Goal: Information Seeking & Learning: Learn about a topic

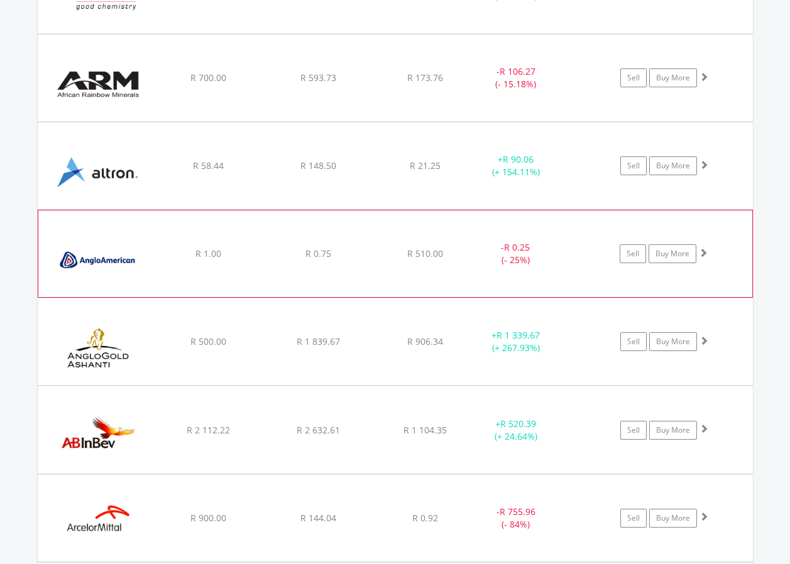
scroll to position [1548, 0]
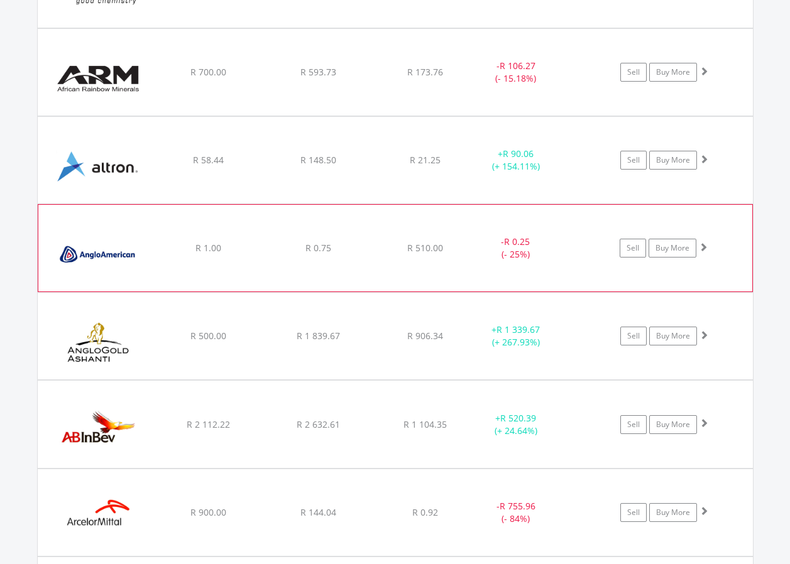
click at [138, 239] on img at bounding box center [99, 255] width 108 height 68
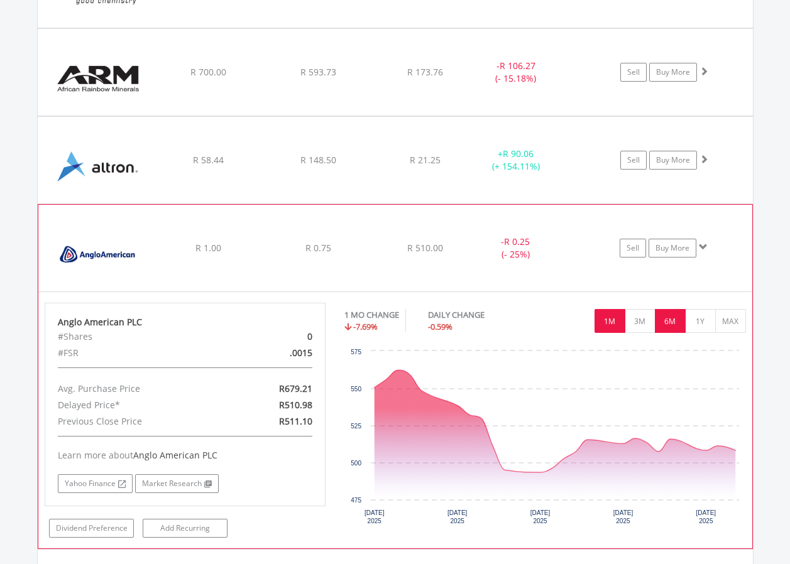
click at [668, 326] on button "6M" at bounding box center [670, 321] width 31 height 24
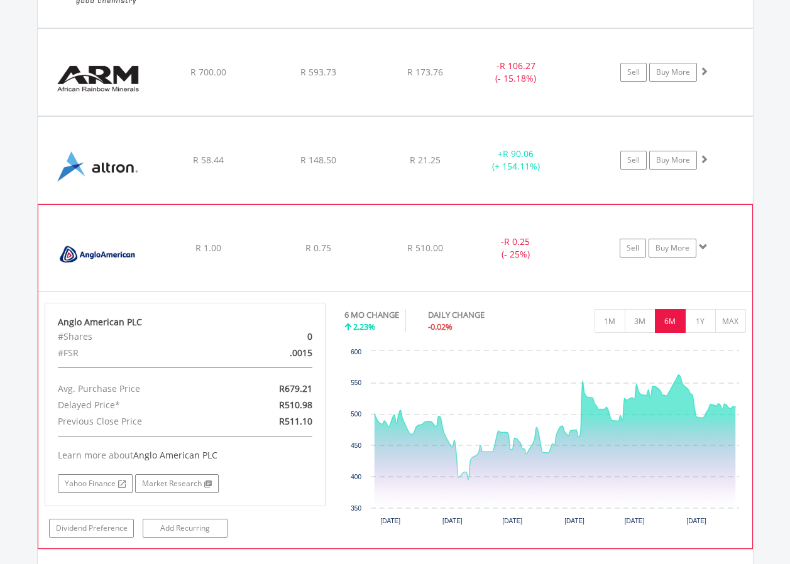
click at [704, 248] on span at bounding box center [703, 247] width 9 height 9
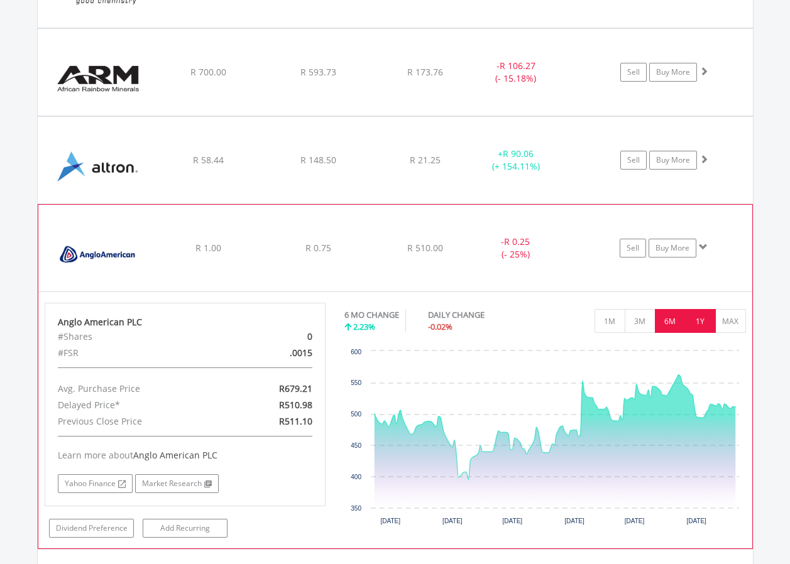
click at [699, 325] on button "1Y" at bounding box center [700, 321] width 31 height 24
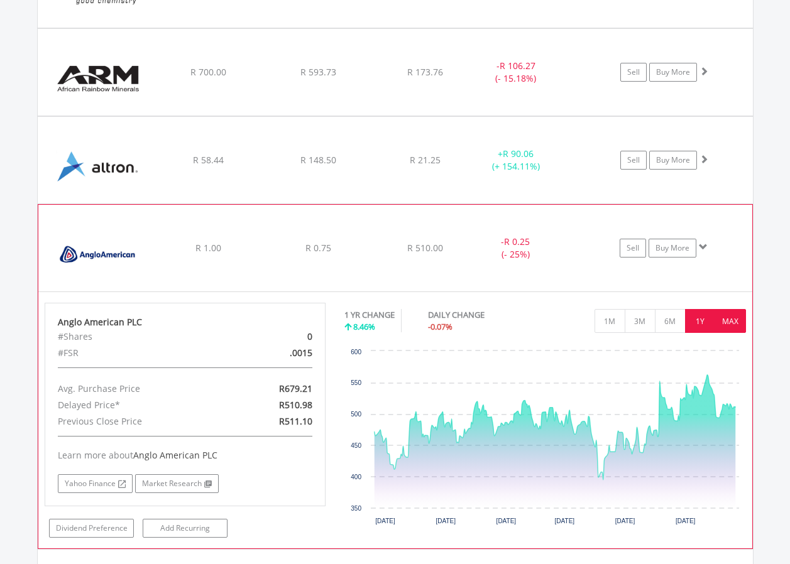
click at [733, 322] on button "MAX" at bounding box center [730, 321] width 31 height 24
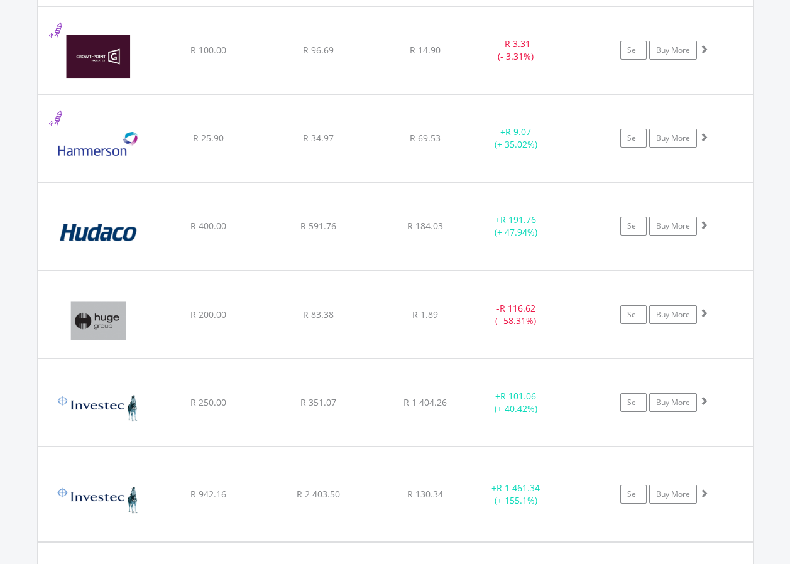
scroll to position [4878, 0]
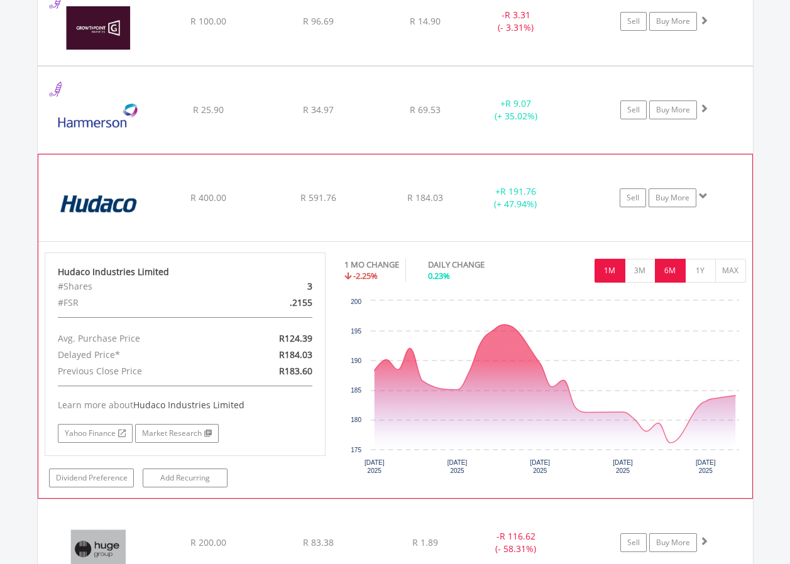
click at [662, 268] on button "6M" at bounding box center [670, 271] width 31 height 24
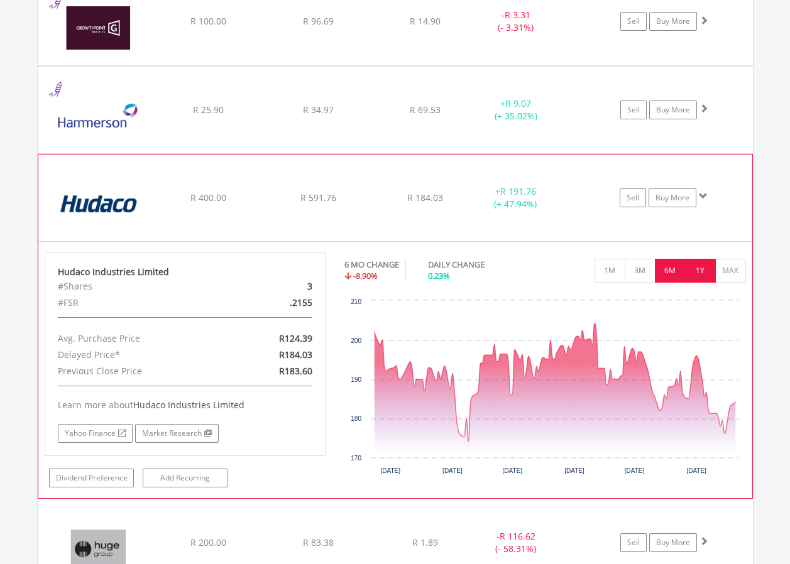
click at [703, 275] on button "1Y" at bounding box center [700, 271] width 31 height 24
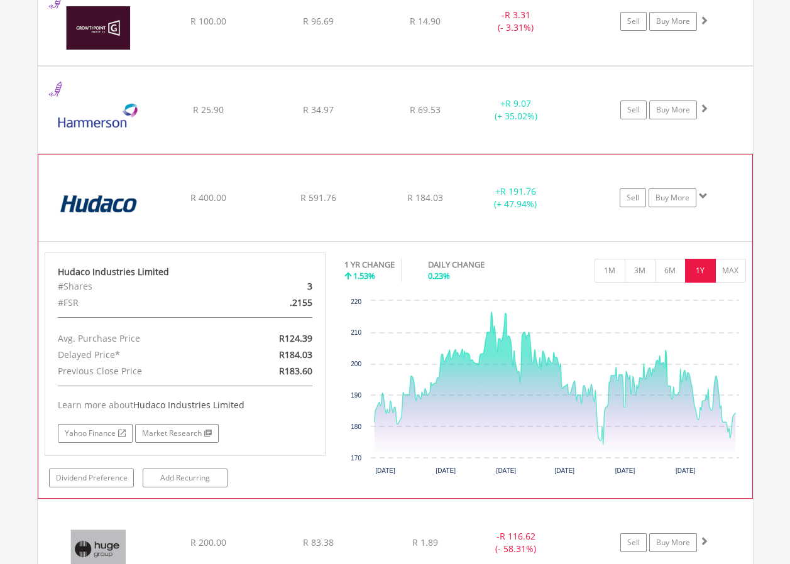
click at [701, 196] on span at bounding box center [703, 196] width 9 height 9
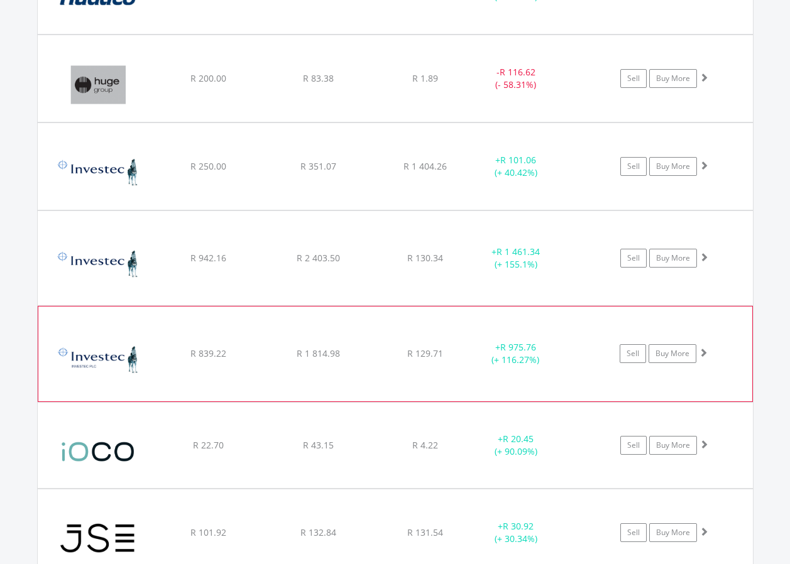
scroll to position [5192, 0]
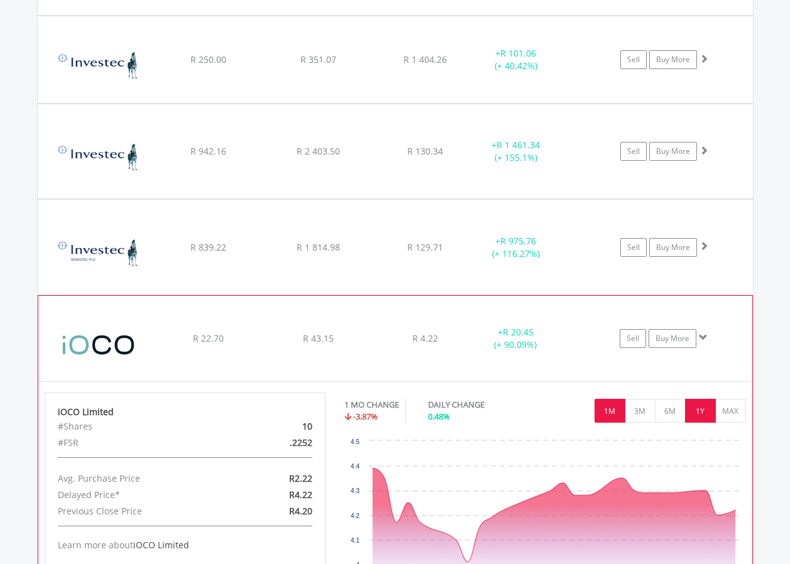
click at [692, 414] on button "1Y" at bounding box center [700, 411] width 31 height 24
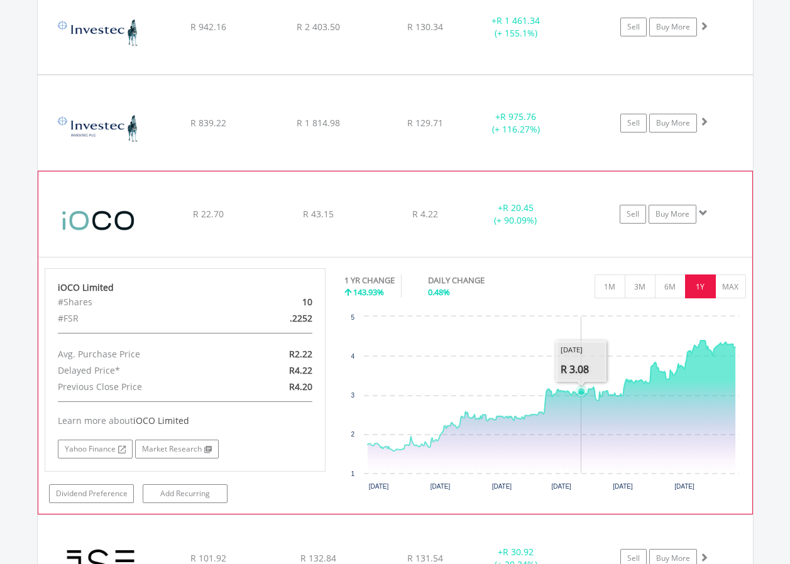
scroll to position [5318, 0]
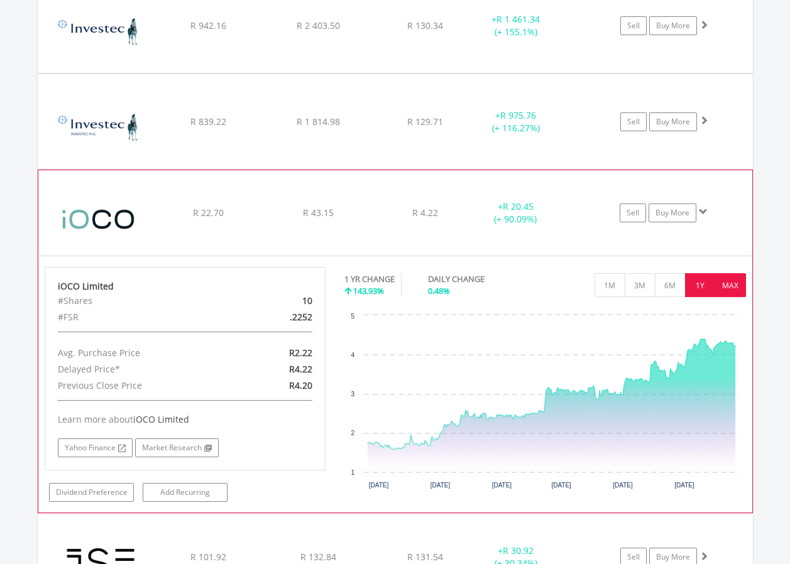
click at [736, 280] on button "MAX" at bounding box center [730, 285] width 31 height 24
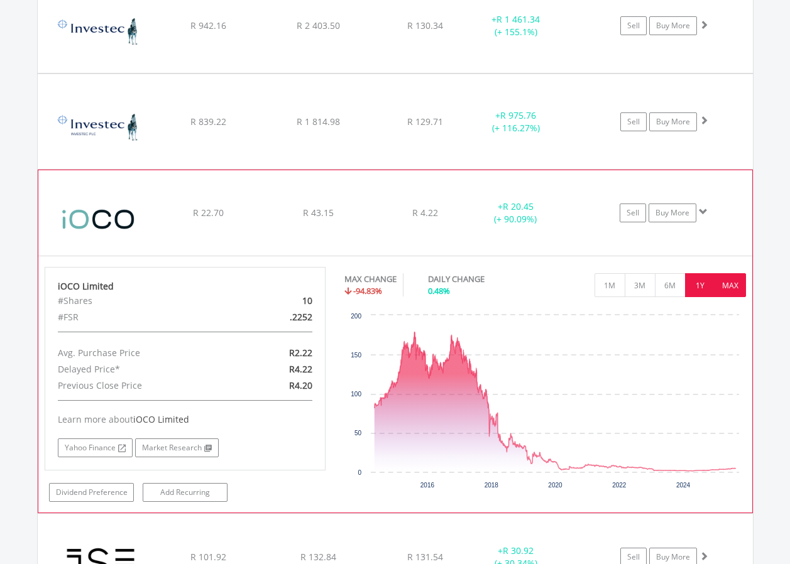
click at [701, 290] on button "1Y" at bounding box center [700, 285] width 31 height 24
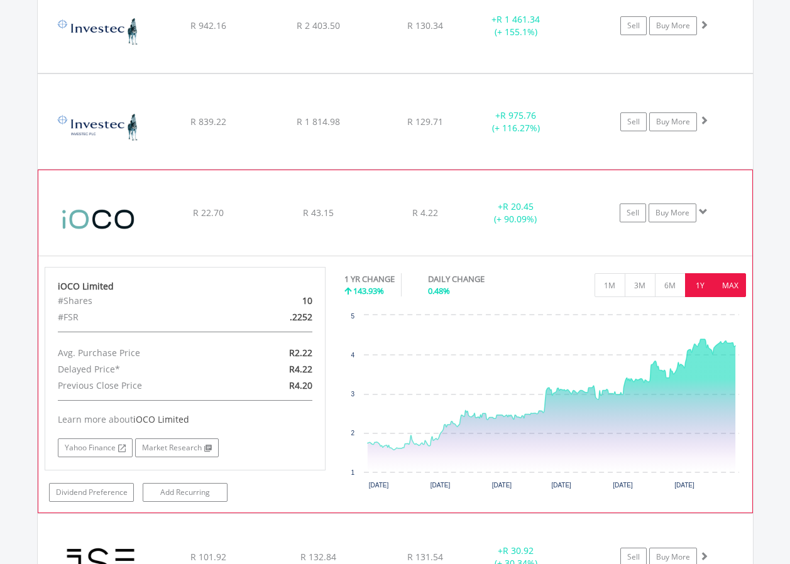
click at [732, 280] on button "MAX" at bounding box center [730, 285] width 31 height 24
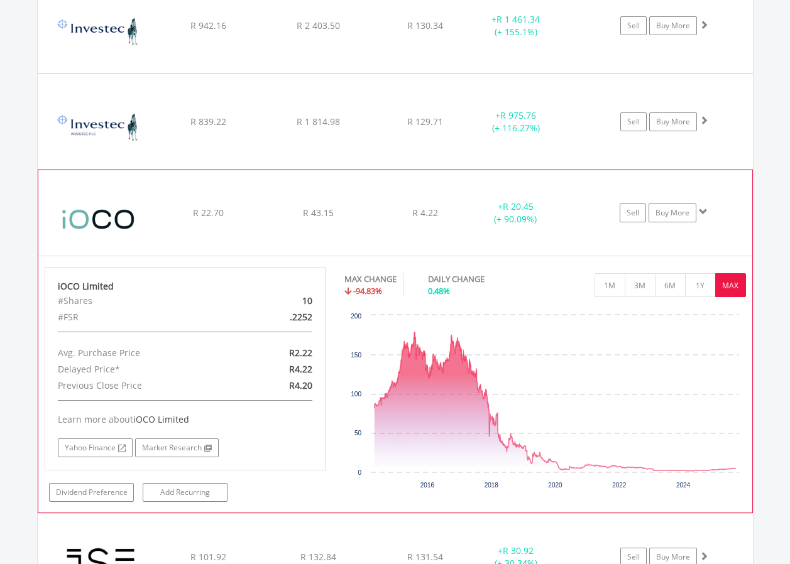
click at [704, 213] on span at bounding box center [703, 211] width 9 height 9
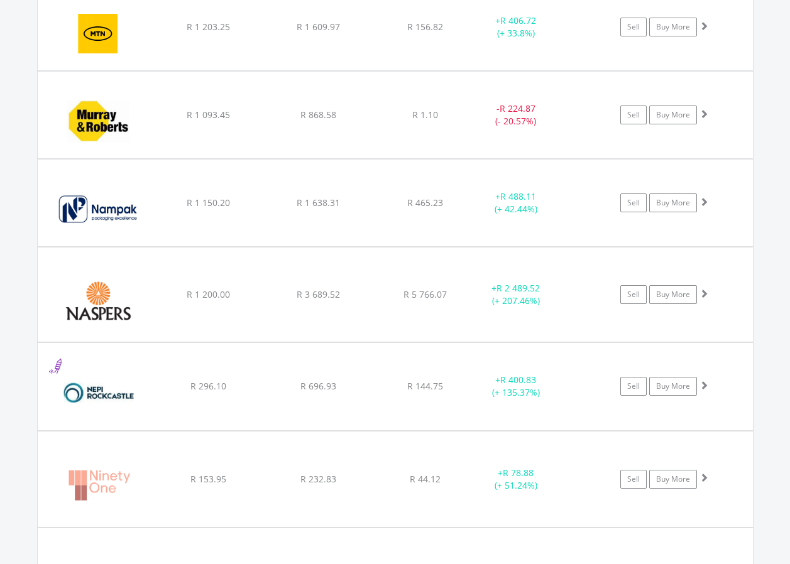
scroll to position [6512, 0]
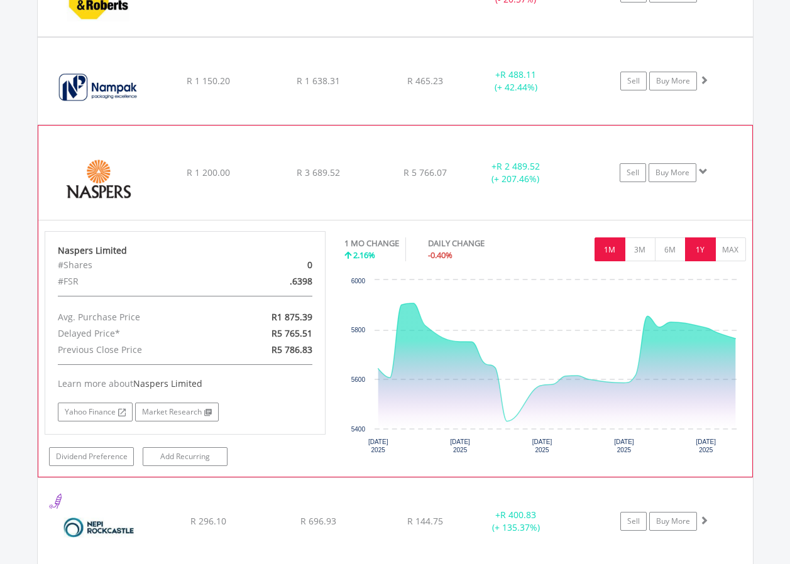
click at [702, 255] on button "1Y" at bounding box center [700, 250] width 31 height 24
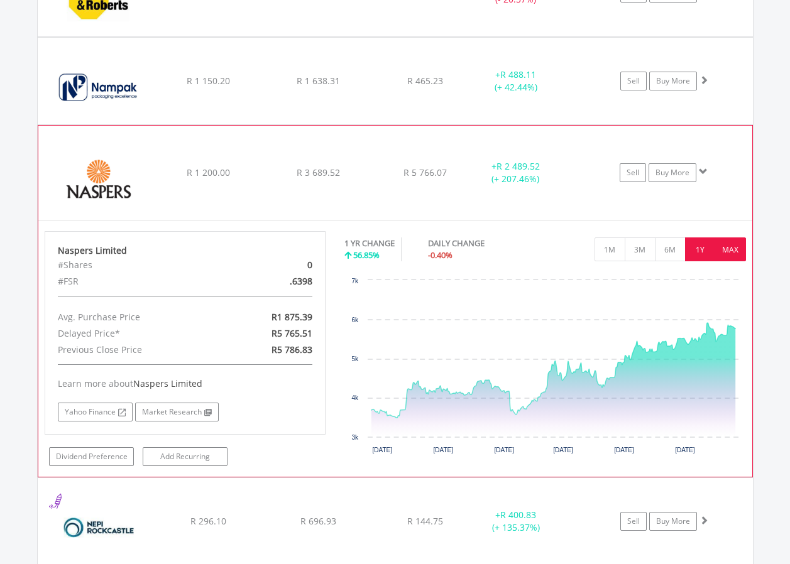
click at [736, 246] on button "MAX" at bounding box center [730, 250] width 31 height 24
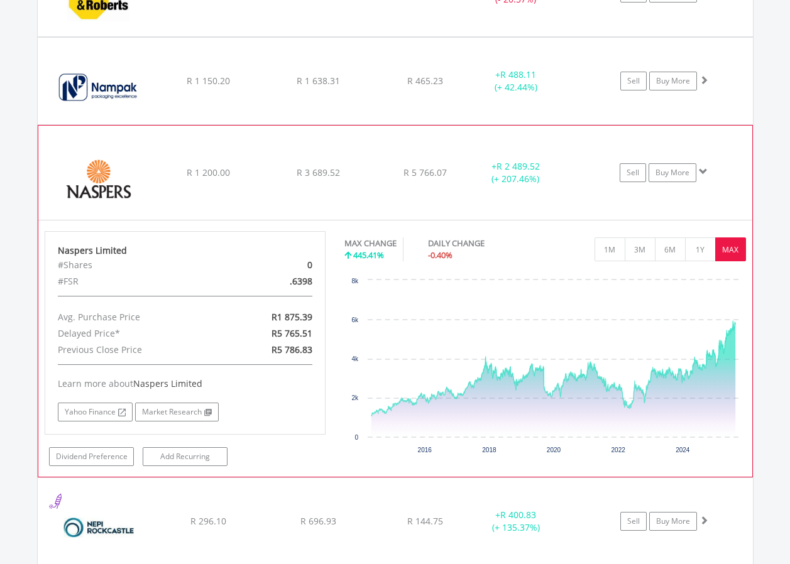
click at [705, 173] on span at bounding box center [703, 171] width 9 height 9
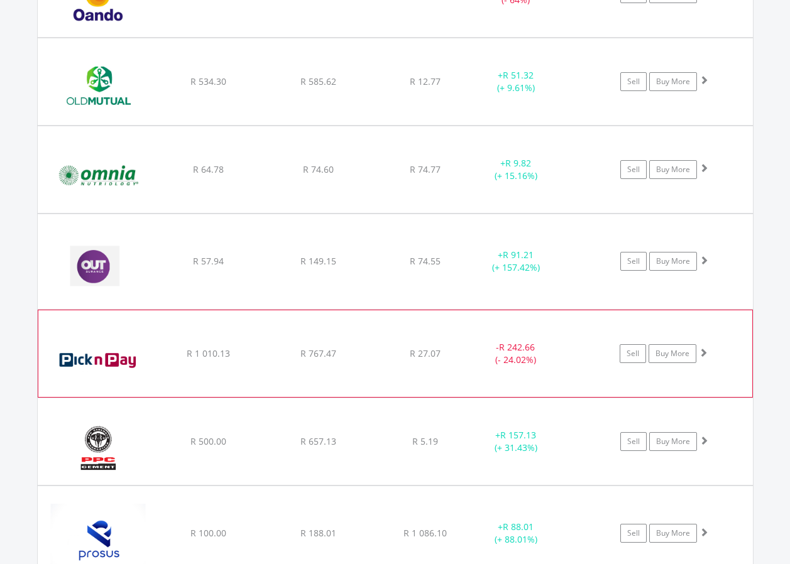
scroll to position [7140, 0]
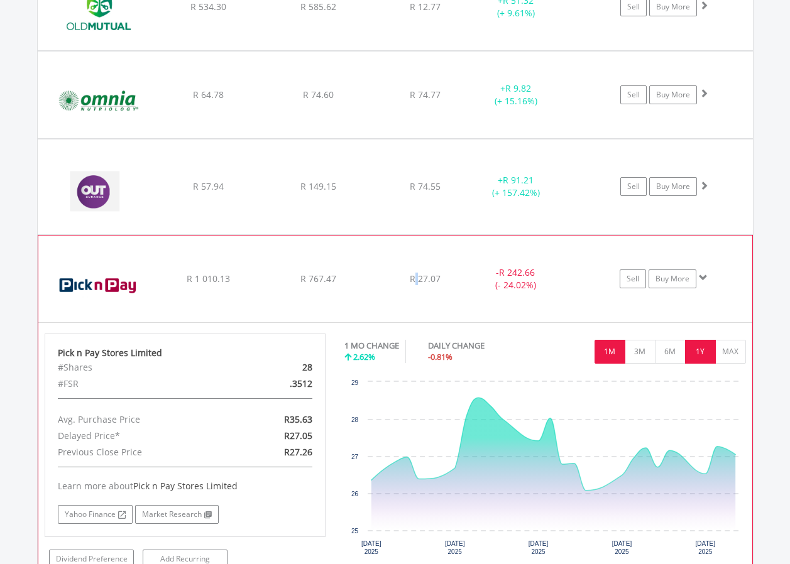
click at [696, 353] on button "1Y" at bounding box center [700, 352] width 31 height 24
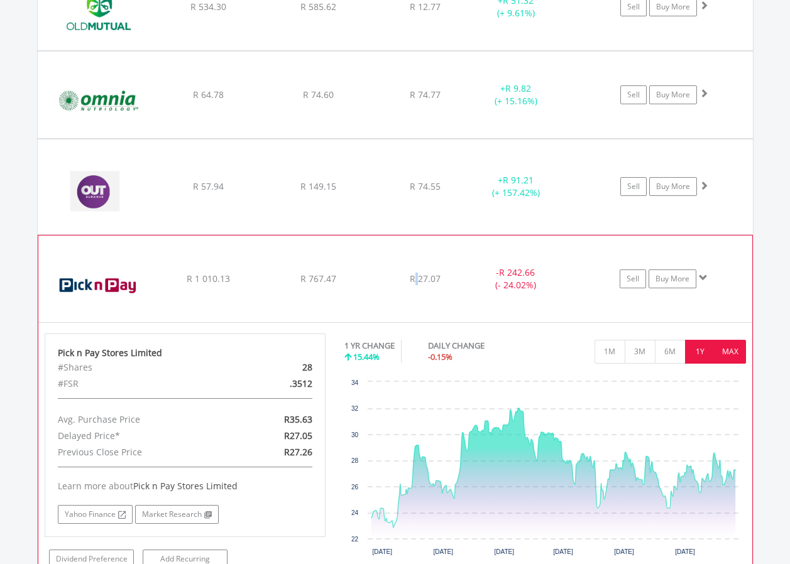
click at [736, 354] on button "MAX" at bounding box center [730, 352] width 31 height 24
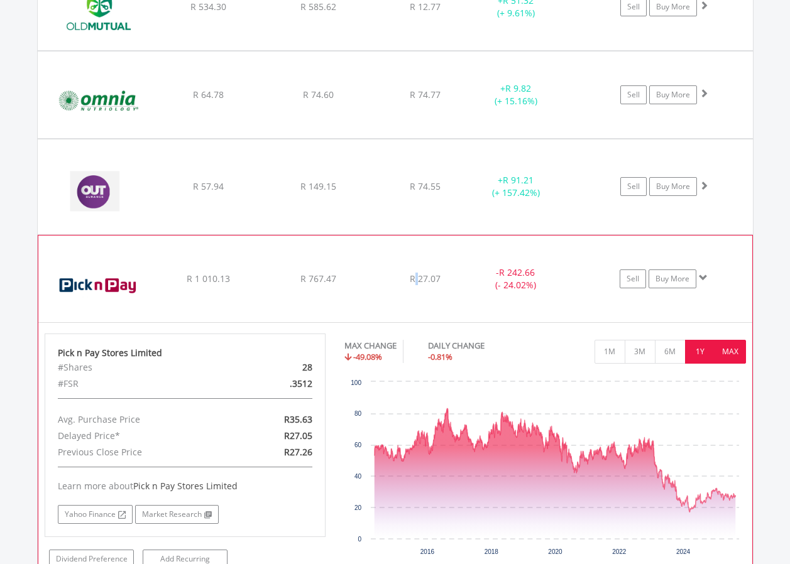
click at [701, 350] on button "1Y" at bounding box center [700, 352] width 31 height 24
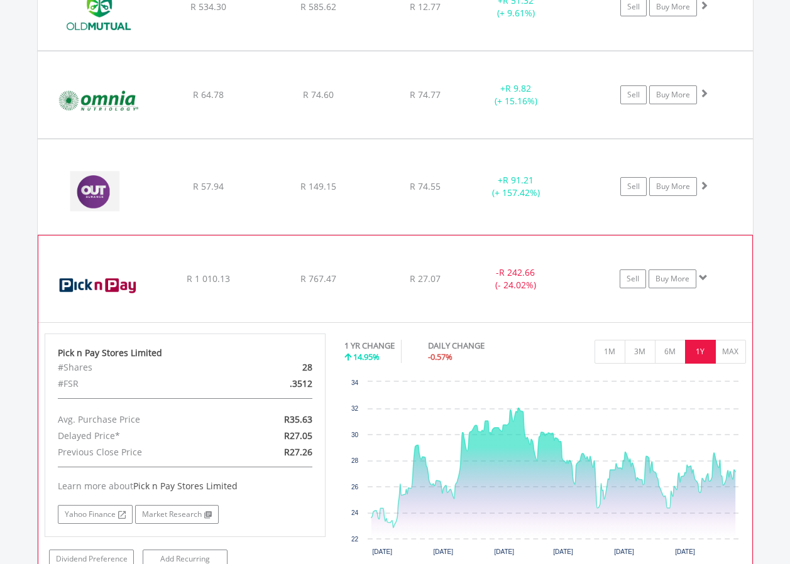
click at [705, 281] on span at bounding box center [703, 277] width 9 height 9
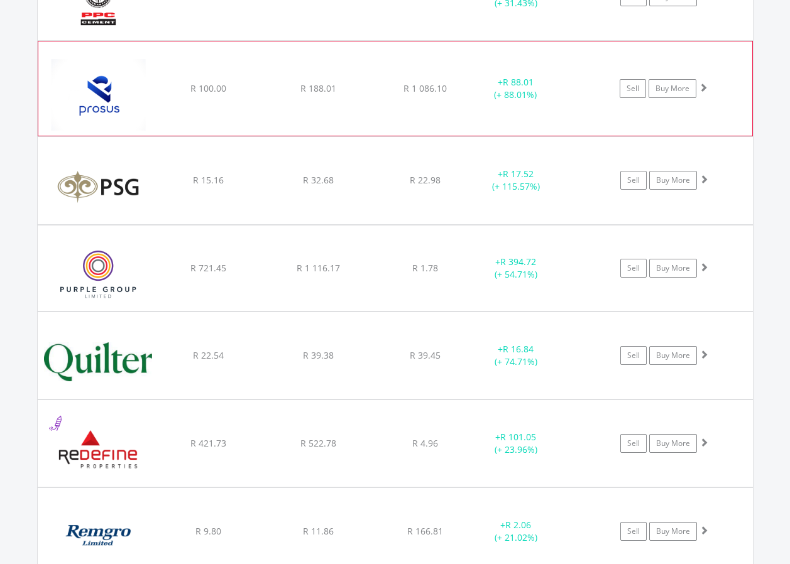
scroll to position [7517, 0]
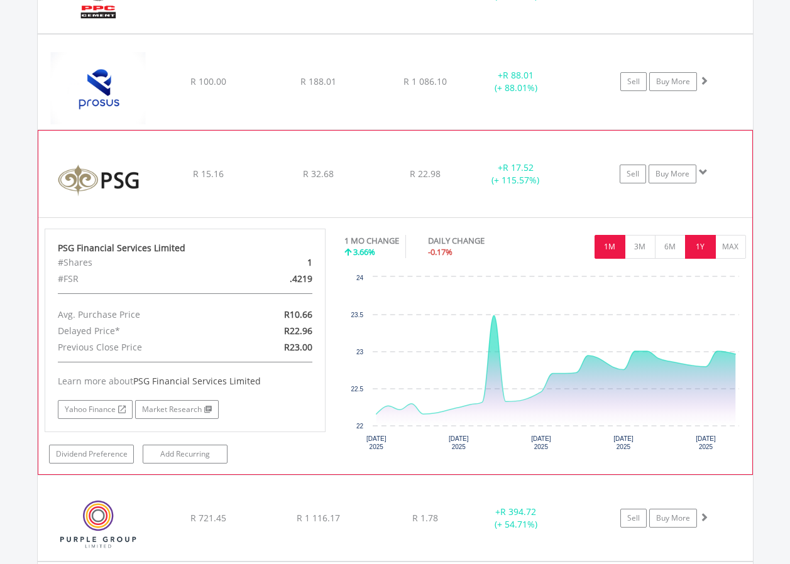
click at [705, 250] on button "1Y" at bounding box center [700, 247] width 31 height 24
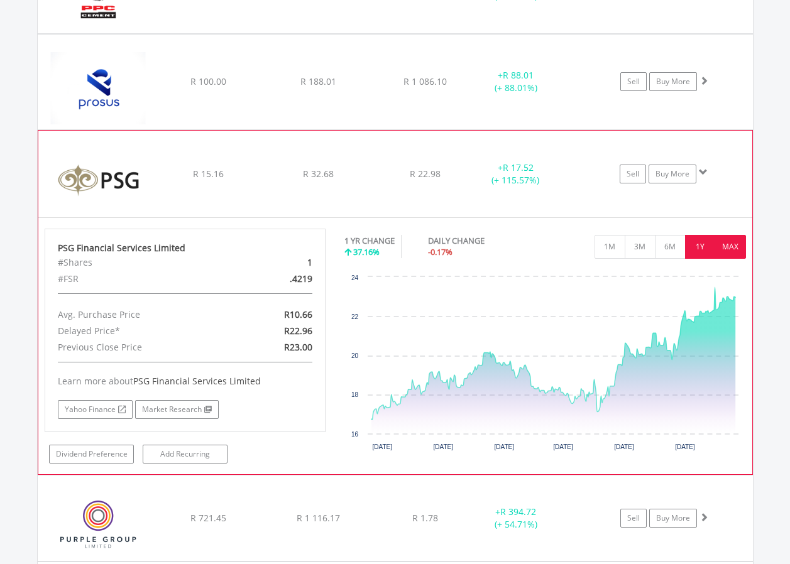
click at [731, 253] on button "MAX" at bounding box center [730, 247] width 31 height 24
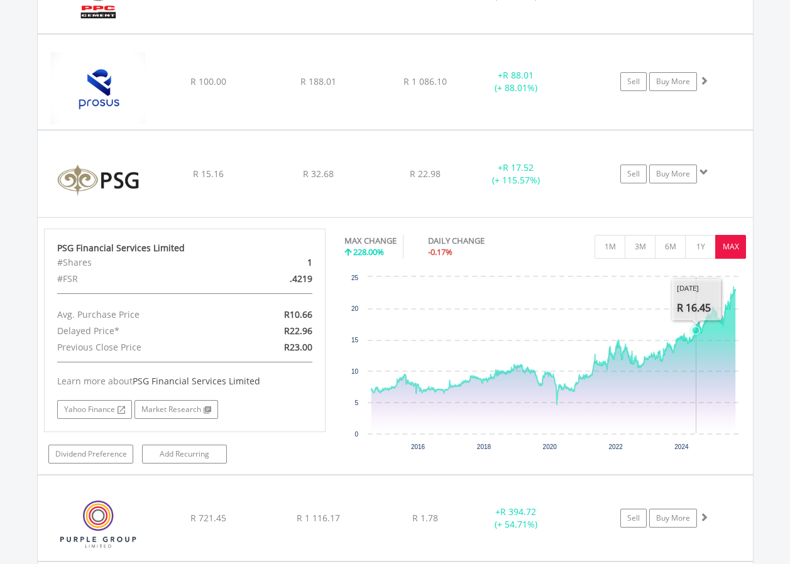
scroll to position [121, 239]
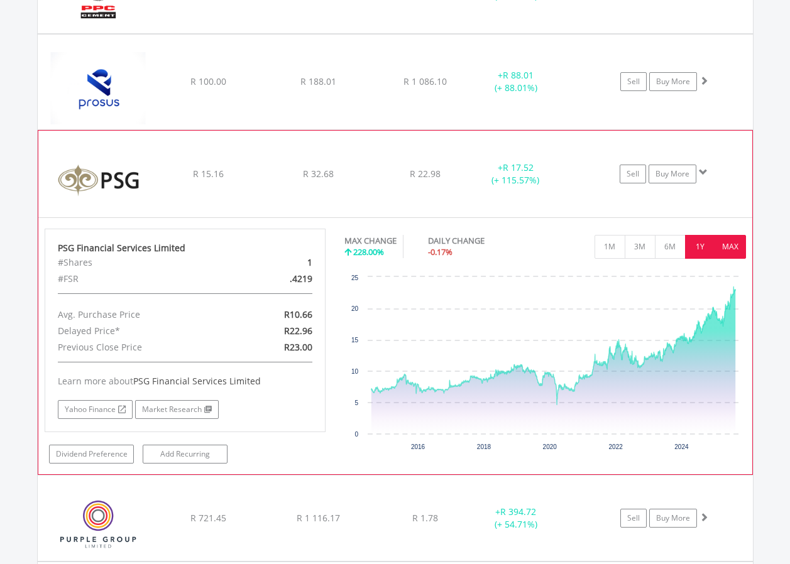
click at [703, 249] on button "1Y" at bounding box center [700, 247] width 31 height 24
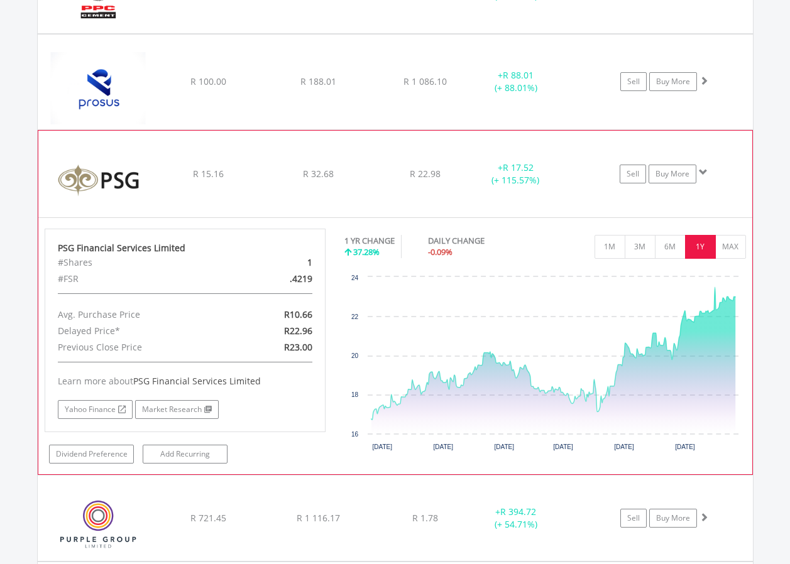
click at [701, 172] on span at bounding box center [703, 172] width 9 height 9
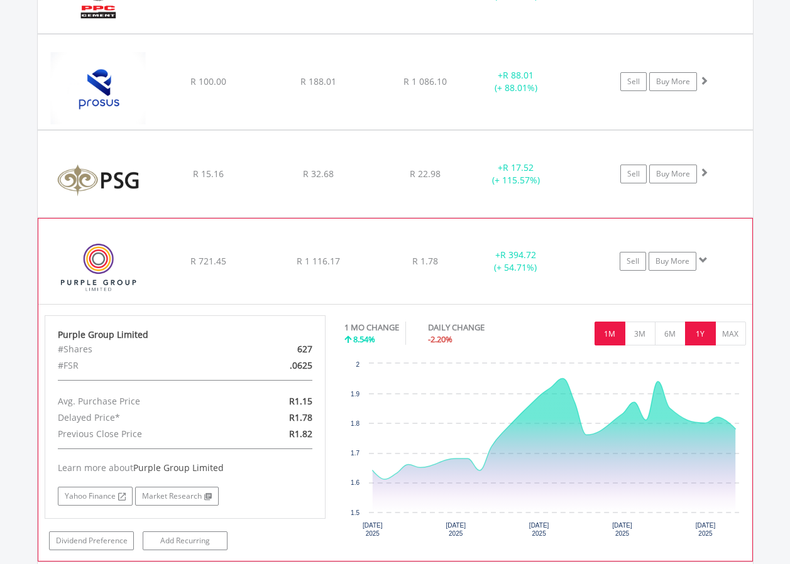
click at [702, 337] on button "1Y" at bounding box center [700, 334] width 31 height 24
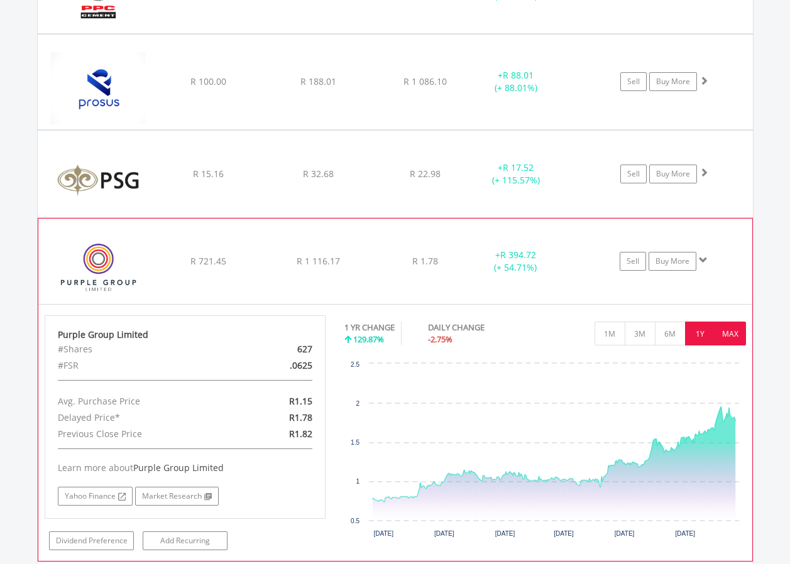
click at [735, 329] on button "MAX" at bounding box center [730, 334] width 31 height 24
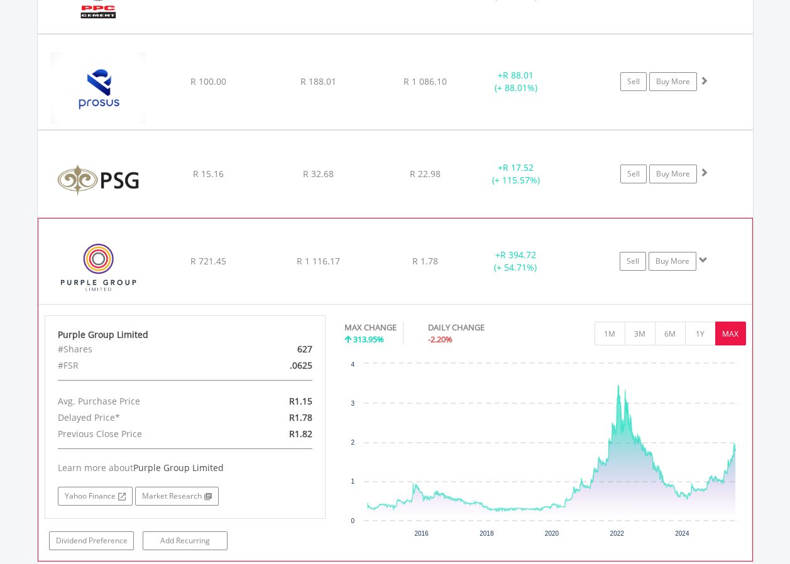
click at [703, 259] on span at bounding box center [703, 260] width 9 height 9
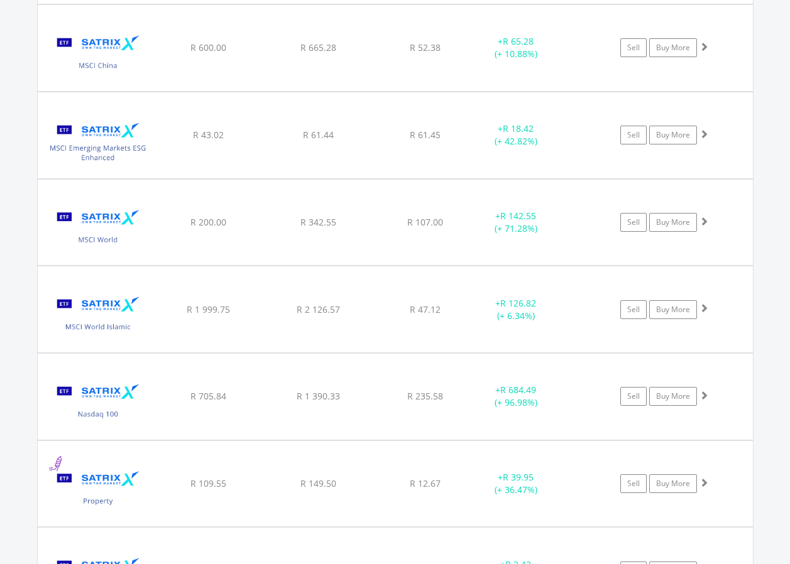
scroll to position [9214, 0]
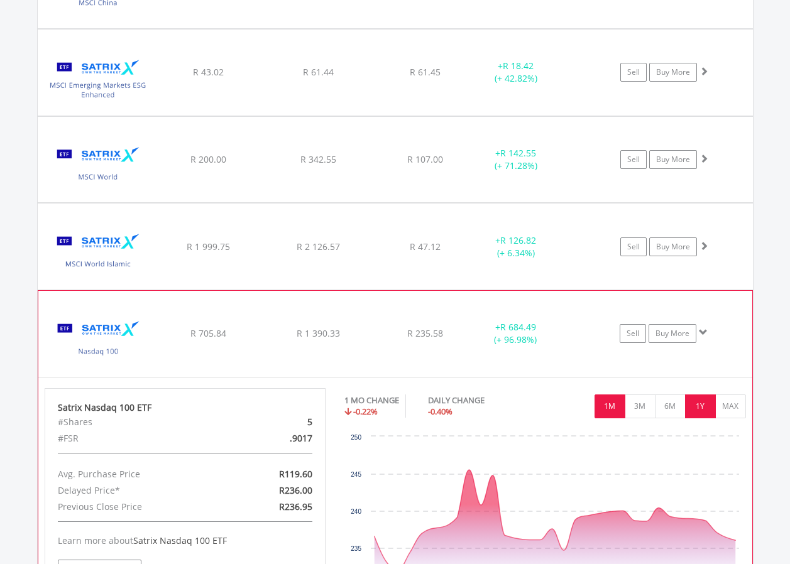
click at [699, 407] on button "1Y" at bounding box center [700, 407] width 31 height 24
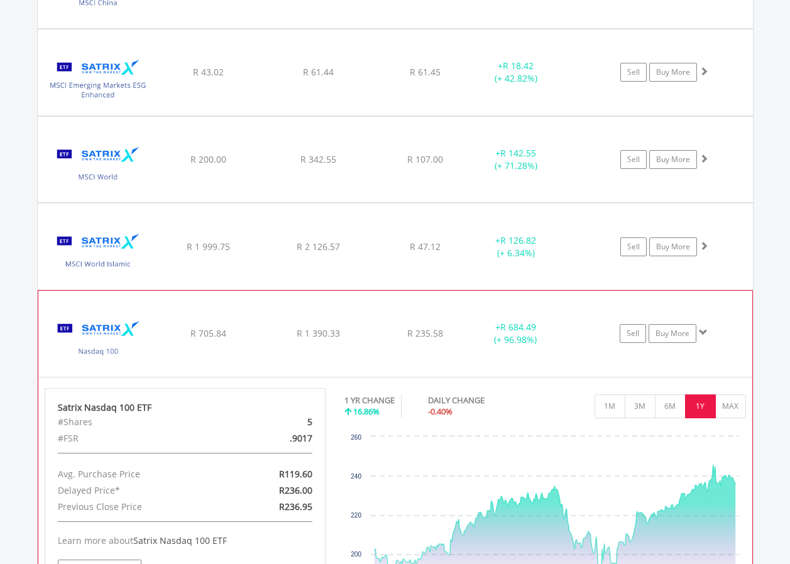
scroll to position [9402, 0]
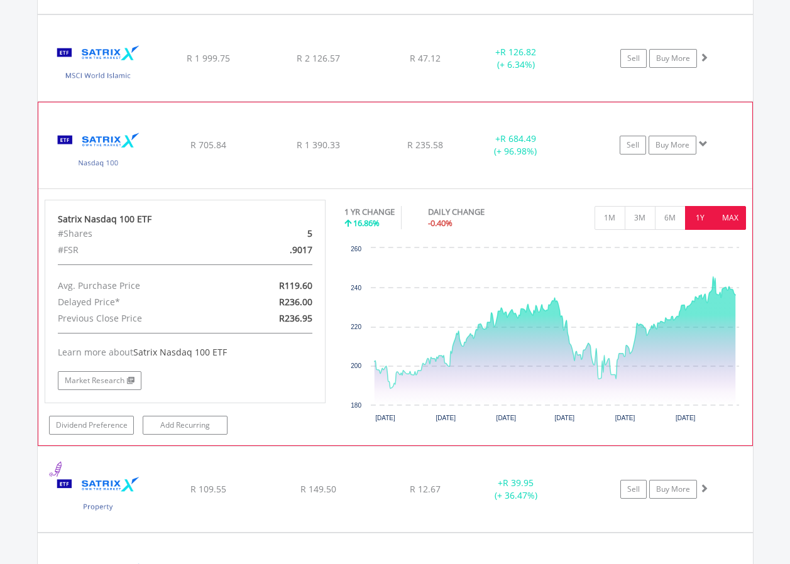
click at [732, 216] on button "MAX" at bounding box center [730, 218] width 31 height 24
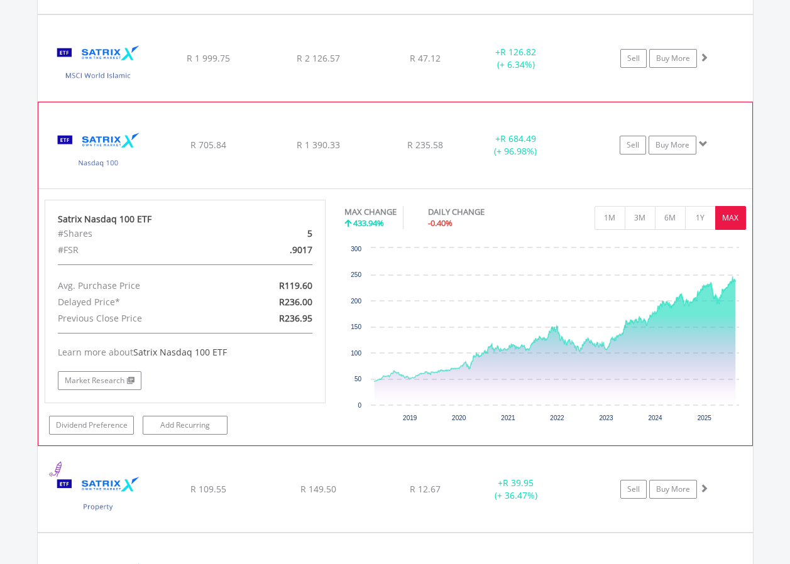
click at [703, 147] on span at bounding box center [703, 143] width 9 height 9
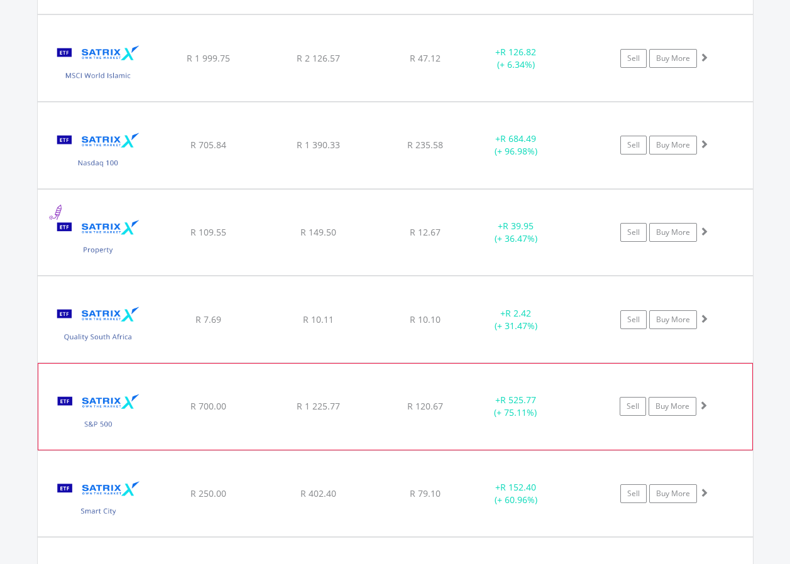
scroll to position [9528, 0]
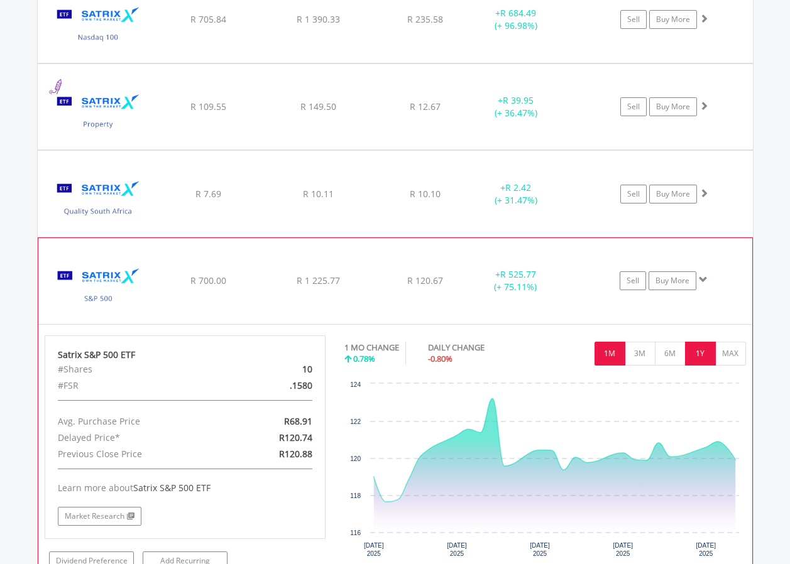
click at [702, 353] on button "1Y" at bounding box center [700, 354] width 31 height 24
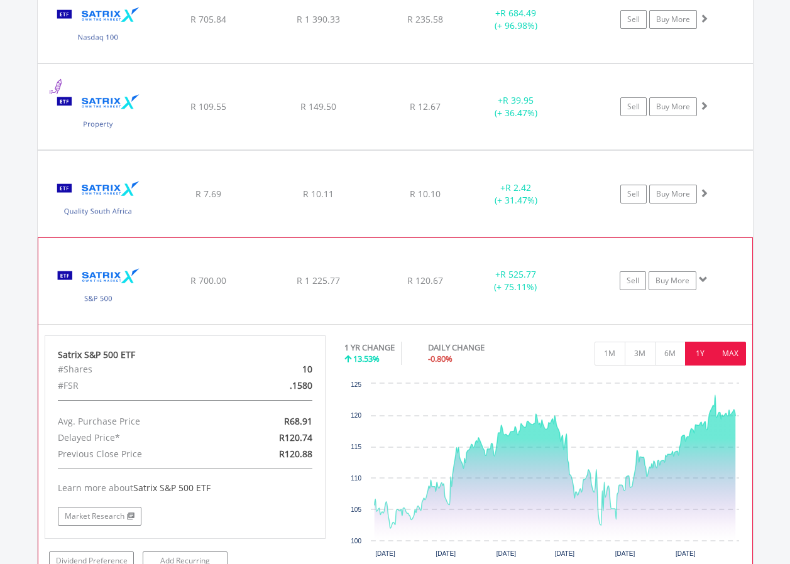
click at [736, 349] on button "MAX" at bounding box center [730, 354] width 31 height 24
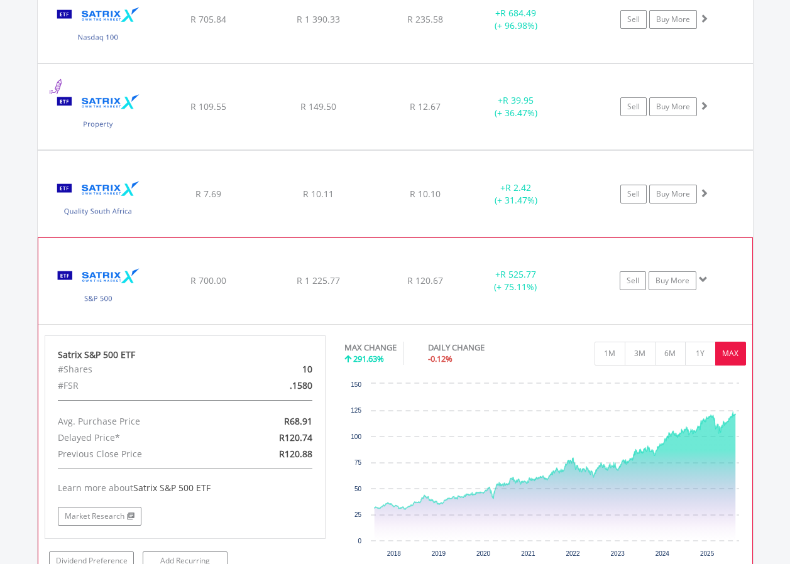
click at [703, 281] on span at bounding box center [703, 279] width 9 height 9
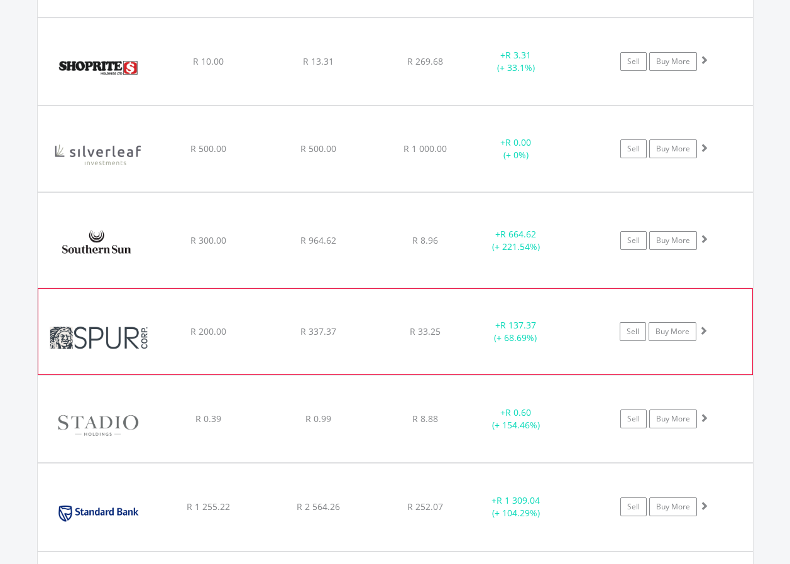
scroll to position [10093, 0]
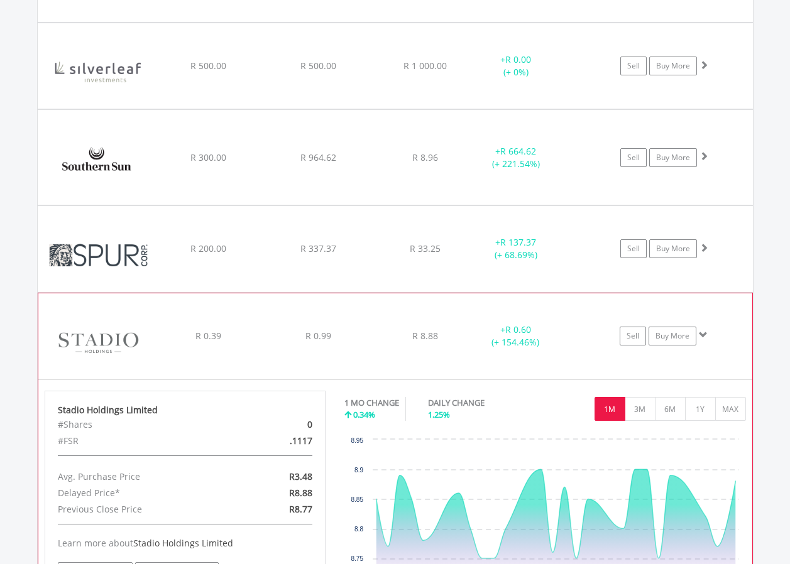
scroll to position [10219, 0]
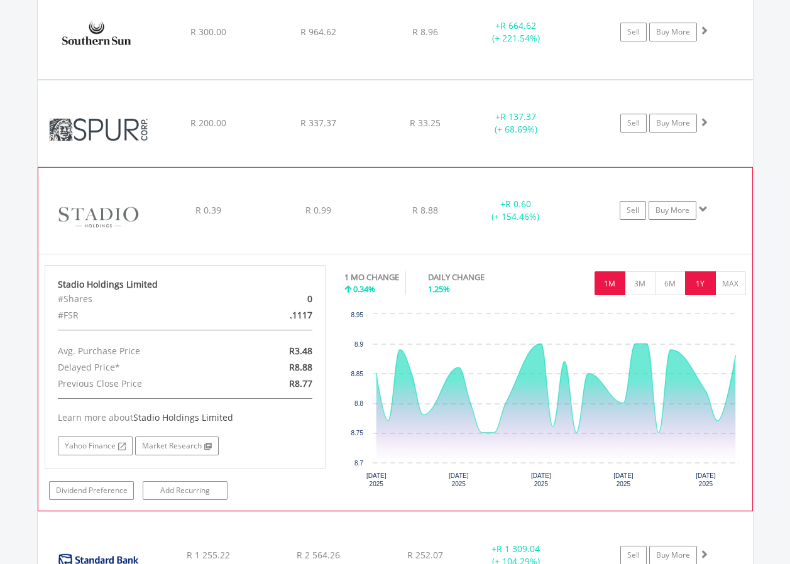
click at [709, 280] on button "1Y" at bounding box center [700, 283] width 31 height 24
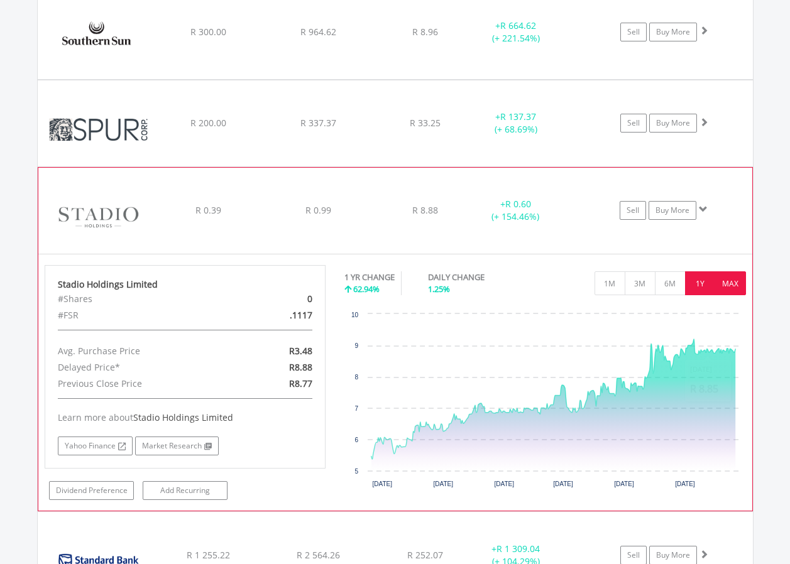
click at [732, 288] on button "MAX" at bounding box center [730, 283] width 31 height 24
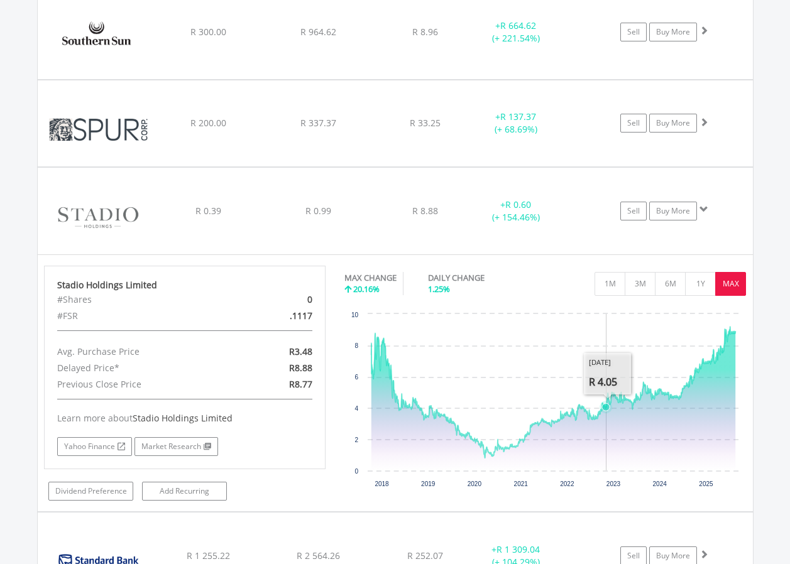
scroll to position [121, 239]
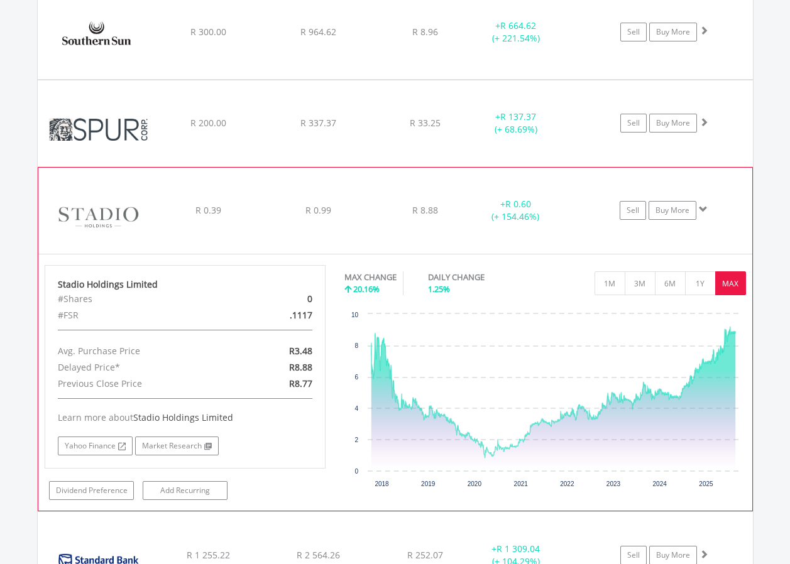
click at [701, 212] on span at bounding box center [703, 209] width 9 height 9
